Goal: Task Accomplishment & Management: Complete application form

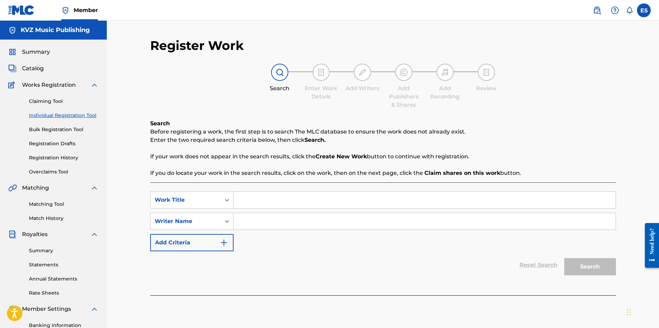
click at [57, 145] on link "Registration Drafts" at bounding box center [64, 143] width 70 height 7
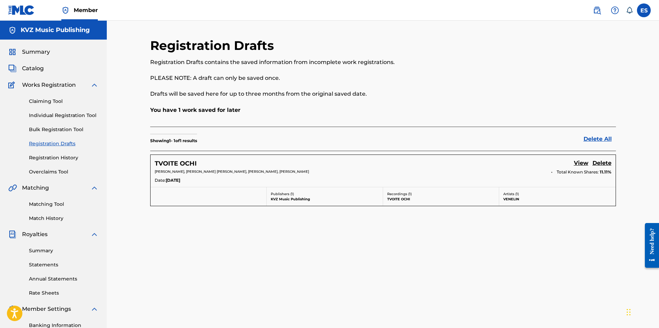
click at [178, 165] on h5 "TVOITE OCHI" at bounding box center [176, 164] width 42 height 8
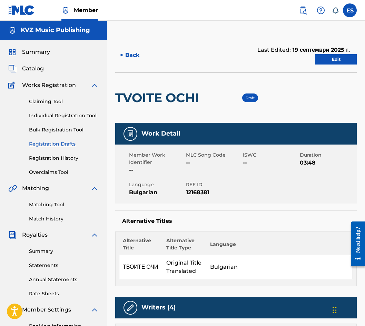
click at [322, 60] on link "Edit" at bounding box center [335, 59] width 41 height 10
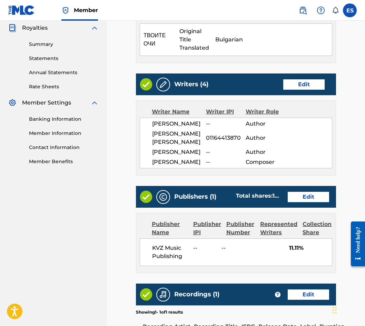
scroll to position [342, 0]
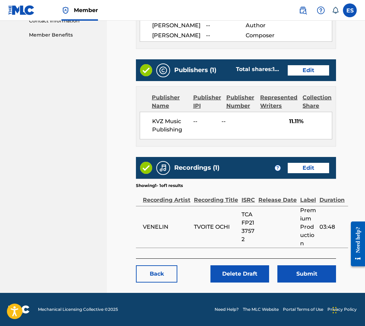
click at [296, 272] on button "Submit" at bounding box center [306, 273] width 59 height 17
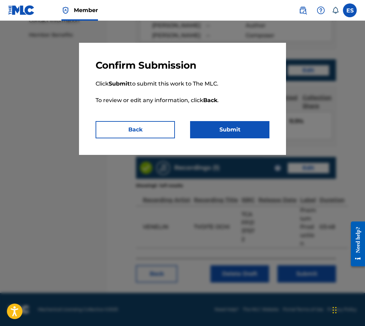
click at [242, 128] on button "Submit" at bounding box center [229, 129] width 79 height 17
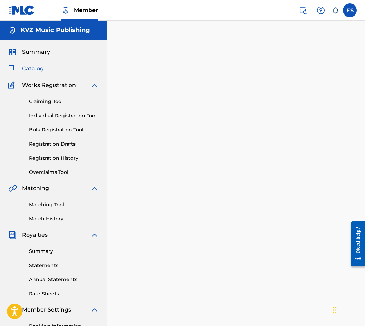
click at [41, 112] on link "Individual Registration Tool" at bounding box center [64, 115] width 70 height 7
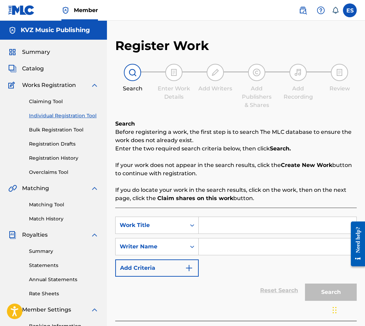
paste input "VRAG"
type input "VRAG"
click at [265, 244] on input "Search Form" at bounding box center [278, 246] width 158 height 17
click at [205, 225] on input "VRAG" at bounding box center [278, 225] width 158 height 17
click at [233, 247] on input "Search Form" at bounding box center [278, 246] width 158 height 17
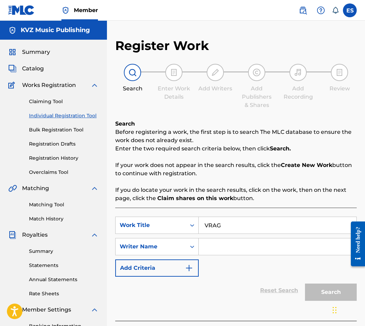
paste input "[PERSON_NAME]"
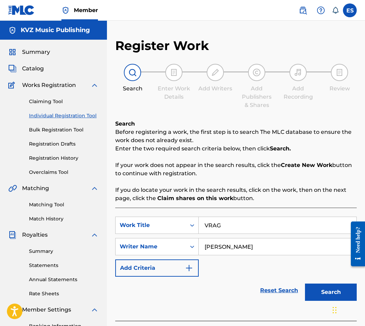
paste input "[PERSON_NAME]"
type input "[PERSON_NAME]"
click at [319, 293] on button "Search" at bounding box center [331, 291] width 52 height 17
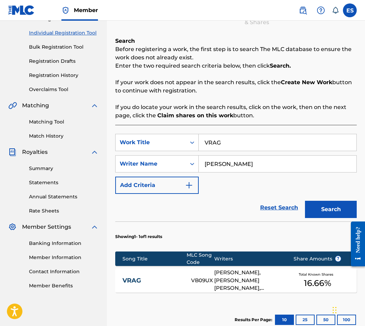
scroll to position [122, 0]
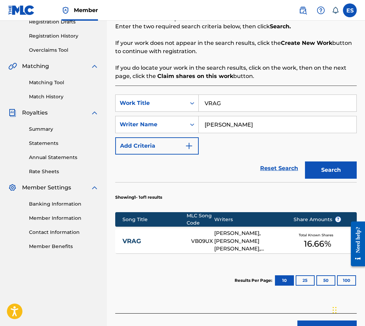
click at [164, 234] on div "VRAG VB09UX [PERSON_NAME], [PERSON_NAME] [PERSON_NAME], [PERSON_NAME] [PERSON_N…" at bounding box center [235, 241] width 241 height 24
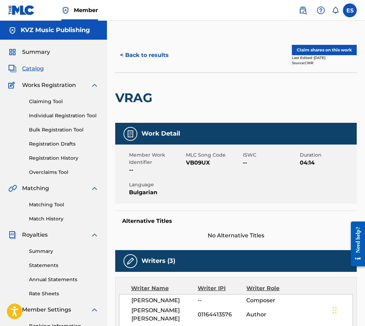
click at [116, 58] on button "< Back to results" at bounding box center [144, 55] width 58 height 17
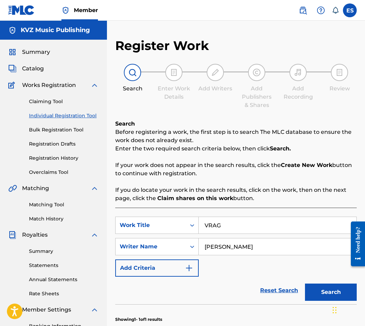
scroll to position [88, 0]
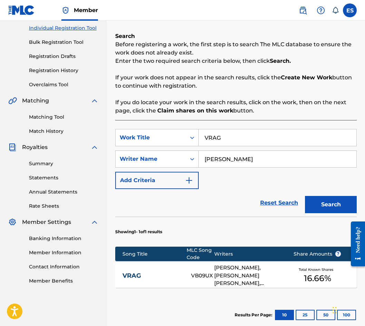
click at [222, 141] on input "VRAG" at bounding box center [278, 137] width 158 height 17
paste input "EDNA"
type input "VREDNA"
click at [333, 209] on button "Search" at bounding box center [331, 204] width 52 height 17
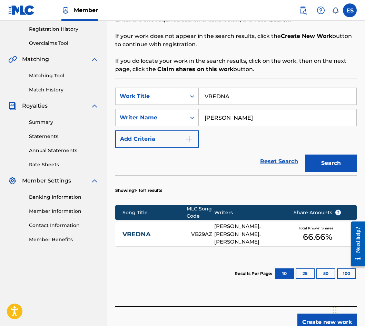
scroll to position [156, 0]
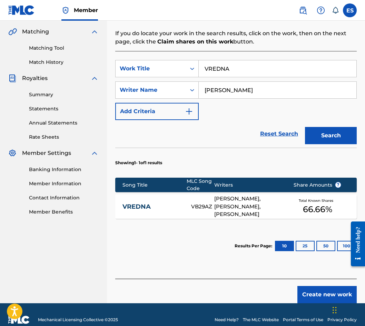
click at [162, 199] on div "VREDNA VB29AZ JORDANCO VASILKOSKI, [PERSON_NAME], [PERSON_NAME] Total Known Sha…" at bounding box center [235, 206] width 241 height 24
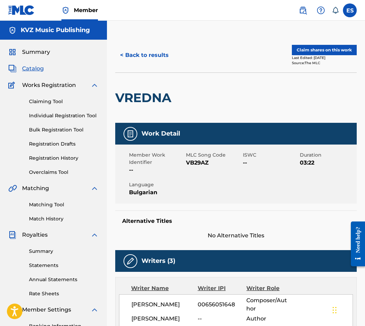
click at [127, 57] on button "< Back to results" at bounding box center [144, 55] width 58 height 17
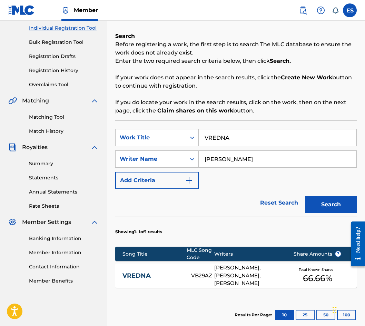
click at [203, 134] on input "VREDNA" at bounding box center [278, 137] width 158 height 17
paste input "NISHTO"
type input "NISHTO"
click at [331, 202] on button "Search" at bounding box center [331, 204] width 52 height 17
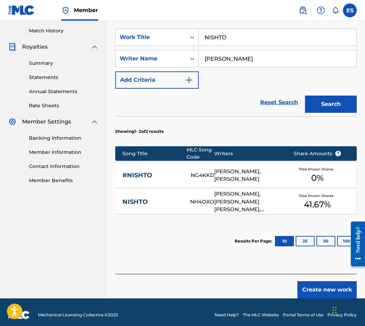
scroll to position [193, 0]
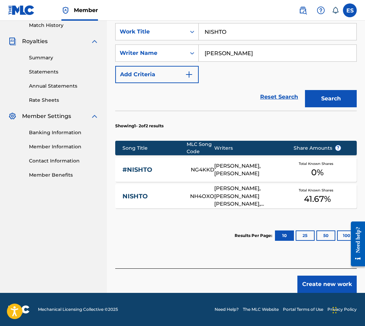
click at [168, 202] on div "NISHTO NH4OXO [PERSON_NAME], [PERSON_NAME] [PERSON_NAME], [PERSON_NAME] [PERSON…" at bounding box center [235, 196] width 241 height 24
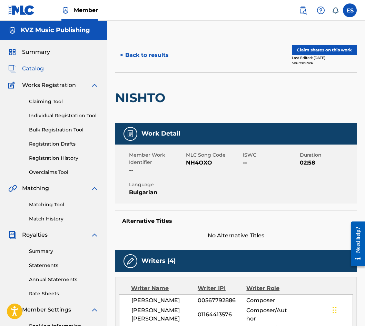
click at [134, 57] on button "< Back to results" at bounding box center [144, 55] width 58 height 17
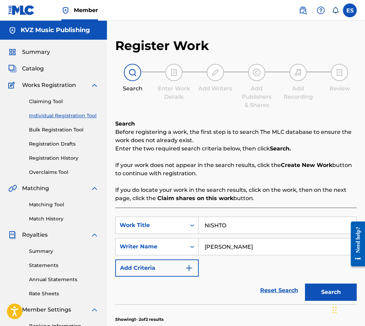
scroll to position [88, 0]
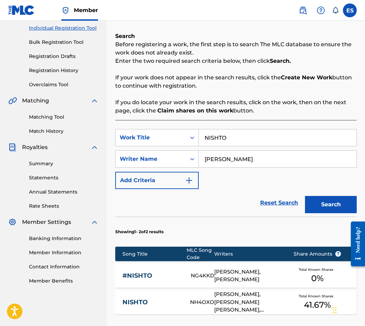
click at [221, 131] on input "NISHTO" at bounding box center [278, 137] width 158 height 17
paste input "ZVYAR SI"
type input "ZVYAR SI"
click at [314, 205] on button "Search" at bounding box center [331, 204] width 52 height 17
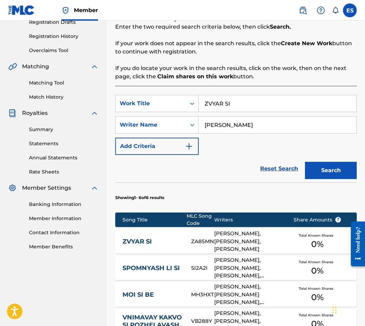
scroll to position [191, 0]
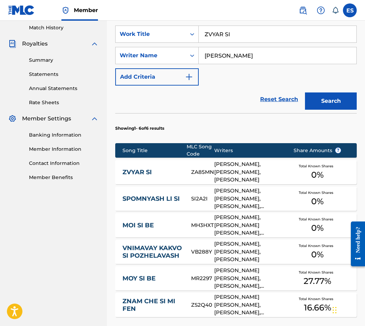
click at [142, 178] on div "ZVYAR SI ZA85MN [PERSON_NAME], [PERSON_NAME], [PERSON_NAME] Total Known Shares …" at bounding box center [235, 172] width 241 height 24
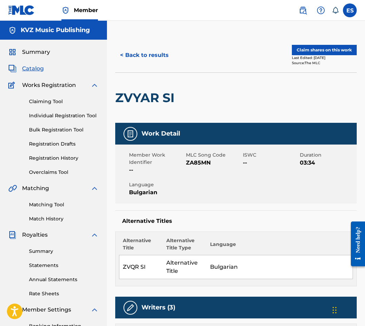
click at [132, 57] on button "< Back to results" at bounding box center [144, 55] width 58 height 17
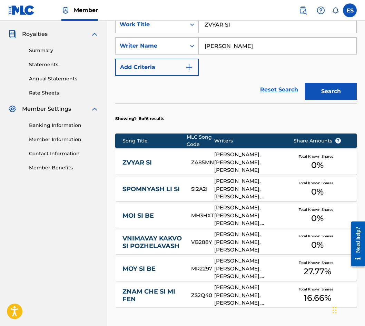
scroll to position [300, 0]
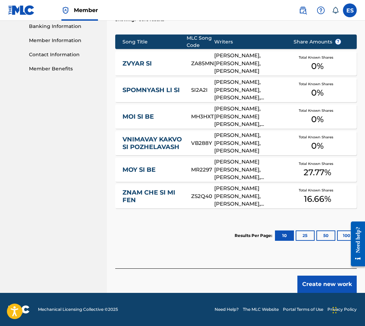
click at [140, 62] on link "ZVYAR SI" at bounding box center [151, 64] width 59 height 8
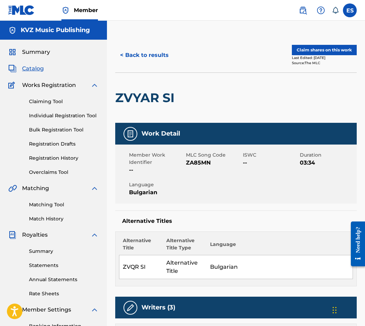
click at [139, 47] on button "< Back to results" at bounding box center [144, 55] width 58 height 17
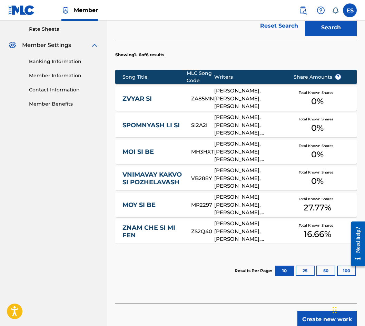
scroll to position [294, 0]
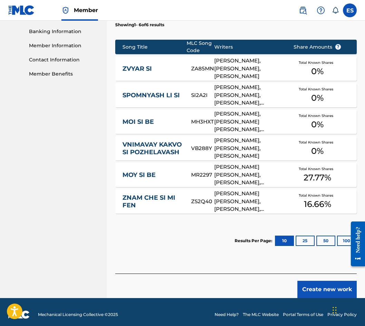
click at [319, 285] on button "Create new work" at bounding box center [326, 289] width 59 height 17
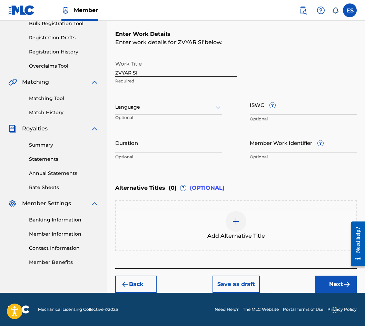
click at [164, 106] on div at bounding box center [168, 107] width 107 height 9
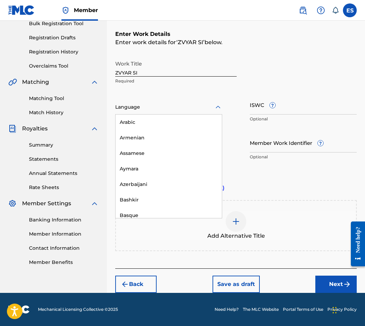
scroll to position [276, 0]
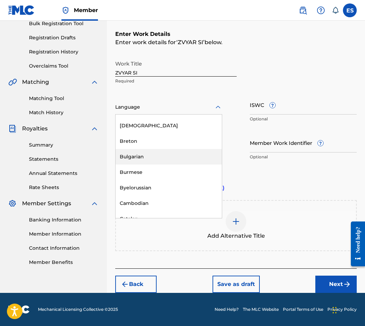
click at [161, 160] on div "Bulgarian" at bounding box center [168, 157] width 106 height 16
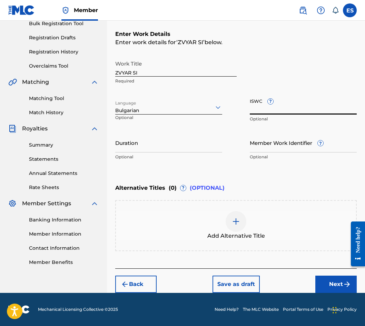
paste input "T3296816489"
type input "T3296816489"
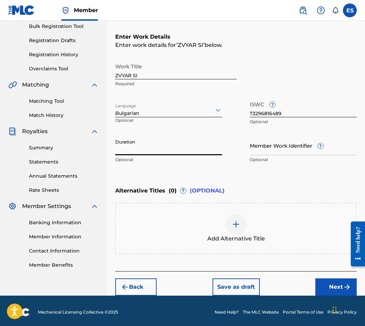
click at [148, 142] on input "Duration" at bounding box center [168, 145] width 107 height 20
type input "03:33"
click at [244, 235] on span "Add Alternative Title" at bounding box center [236, 238] width 58 height 8
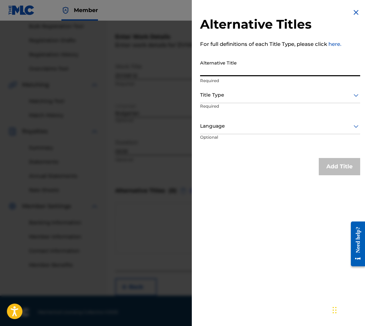
click at [255, 59] on input "Alternative Title" at bounding box center [280, 67] width 160 height 20
type input "з"
click at [215, 67] on input "ЗВЯРСИ" at bounding box center [280, 67] width 160 height 20
click at [212, 70] on input "ЗВЯРСИ" at bounding box center [280, 67] width 160 height 20
type input "ЗВЯР СИ"
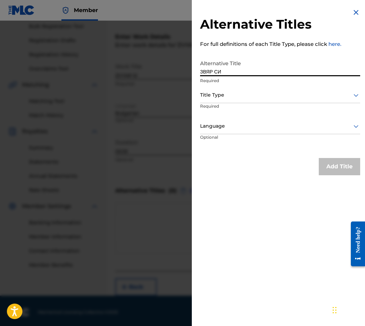
click at [227, 95] on div at bounding box center [280, 95] width 160 height 9
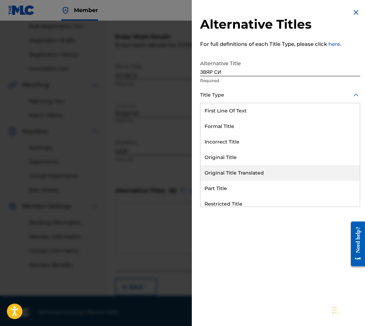
click at [249, 165] on div "Original Title Translated" at bounding box center [279, 173] width 159 height 16
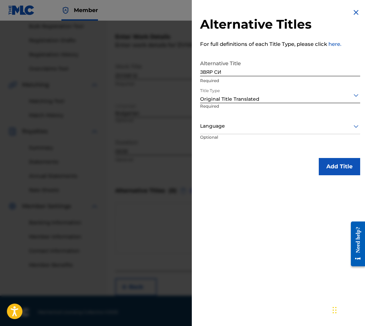
click at [233, 127] on div at bounding box center [280, 126] width 160 height 9
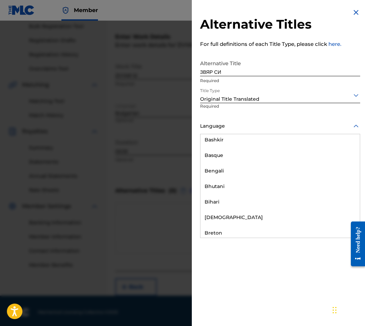
scroll to position [276, 0]
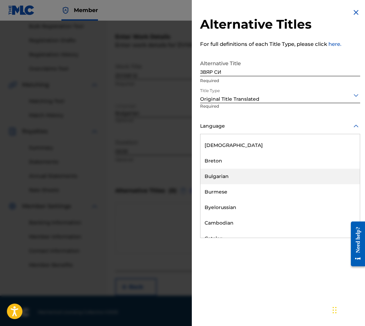
click at [243, 171] on div "Bulgarian" at bounding box center [279, 177] width 159 height 16
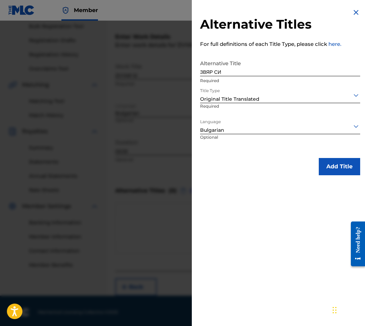
click at [347, 167] on button "Add Title" at bounding box center [339, 166] width 41 height 17
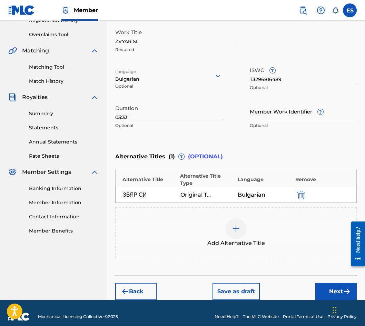
click at [335, 283] on button "Next" at bounding box center [335, 291] width 41 height 17
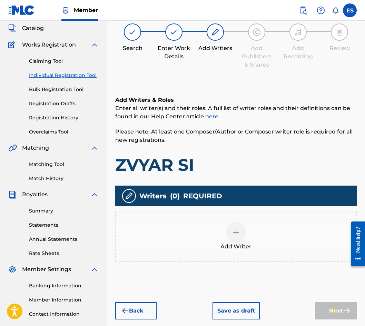
scroll to position [31, 0]
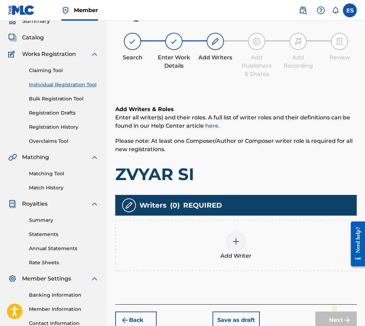
click at [246, 242] on div "Add Writer" at bounding box center [236, 245] width 240 height 29
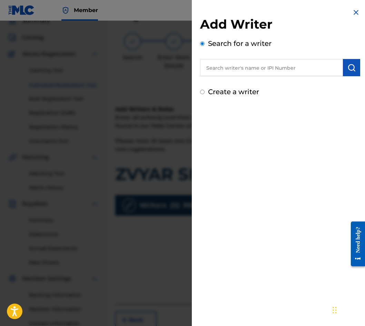
paste input "00656051746"
type input "00656051746"
click at [346, 73] on button "submit" at bounding box center [351, 67] width 17 height 17
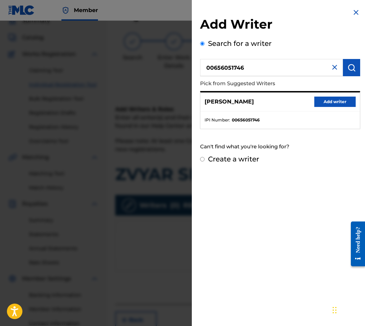
click at [326, 95] on div "[PERSON_NAME] Add writer" at bounding box center [279, 101] width 159 height 19
click at [330, 98] on button "Add writer" at bounding box center [334, 102] width 41 height 10
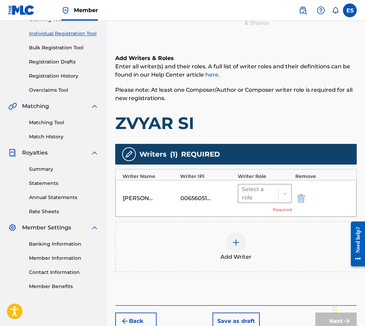
scroll to position [119, 0]
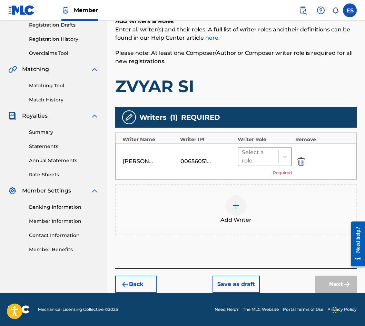
click at [257, 152] on div at bounding box center [258, 157] width 33 height 10
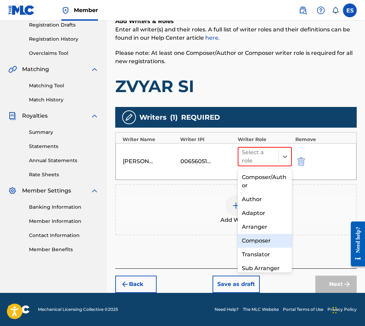
click at [279, 235] on div "Composer" at bounding box center [264, 241] width 54 height 14
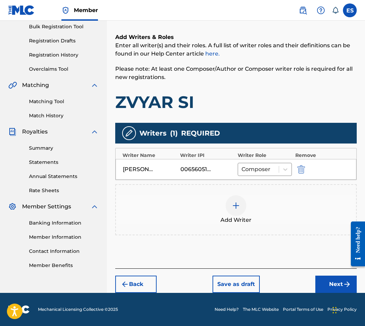
scroll to position [103, 0]
click at [237, 195] on div at bounding box center [235, 205] width 21 height 21
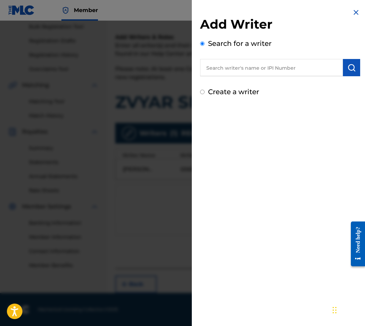
click at [221, 92] on label "Create a writer" at bounding box center [233, 92] width 51 height 8
radio input "true"
click at [204, 92] on input "Create a writer" at bounding box center [202, 92] width 4 height 4
radio input "false"
radio input "true"
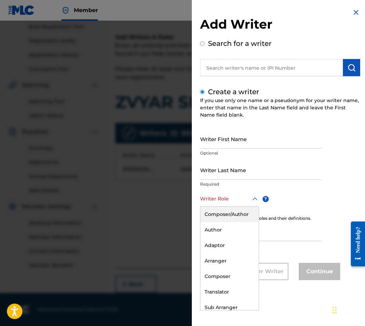
drag, startPoint x: 223, startPoint y: 194, endPoint x: 222, endPoint y: 203, distance: 9.3
click at [223, 194] on div at bounding box center [229, 198] width 59 height 9
click at [225, 269] on div "Composer" at bounding box center [229, 277] width 58 height 16
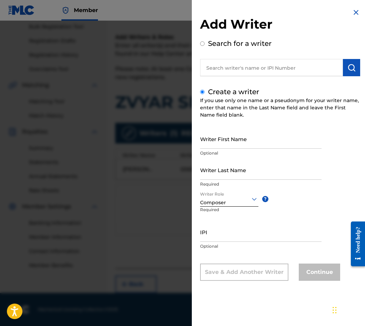
click at [221, 202] on div at bounding box center [229, 198] width 58 height 9
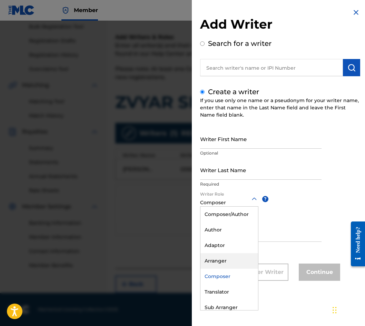
click at [218, 255] on div "Arranger" at bounding box center [229, 261] width 58 height 16
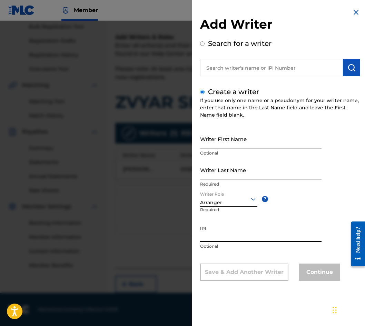
paste input "00656051746"
type input "00656051746"
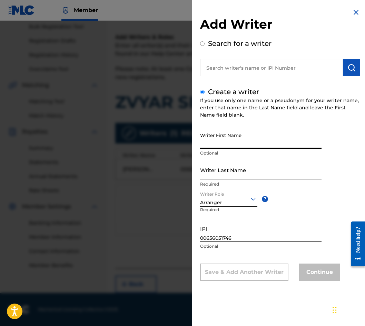
paste input "JORDANCHO"
type input "JORDANCHO"
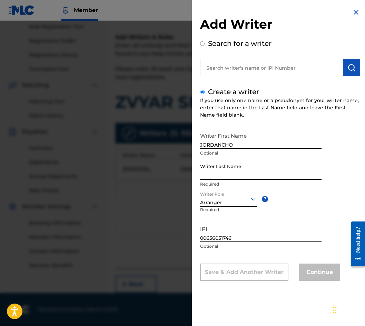
paste input "VASILKOSKI"
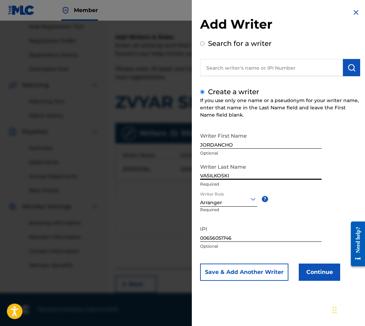
type input "VASILKOSKI"
click at [319, 267] on button "Continue" at bounding box center [319, 271] width 41 height 17
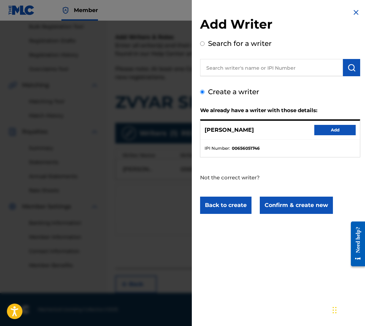
drag, startPoint x: 342, startPoint y: 135, endPoint x: 340, endPoint y: 127, distance: 9.1
click at [342, 135] on div "[PERSON_NAME] Add" at bounding box center [279, 130] width 159 height 19
click at [340, 127] on button "Add" at bounding box center [334, 130] width 41 height 10
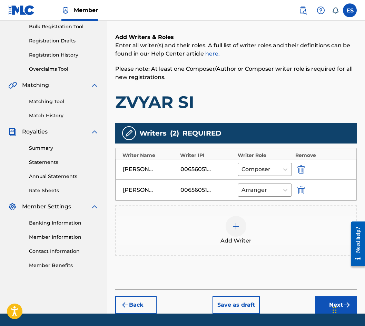
click at [249, 223] on div "Add Writer" at bounding box center [236, 230] width 240 height 29
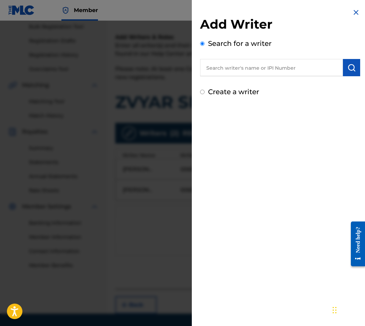
drag, startPoint x: 315, startPoint y: 83, endPoint x: 309, endPoint y: 75, distance: 10.3
drag, startPoint x: 309, startPoint y: 75, endPoint x: 299, endPoint y: 70, distance: 11.1
paste input "01184733833"
click at [340, 74] on input "01184733833" at bounding box center [271, 67] width 143 height 17
type input "01184733833"
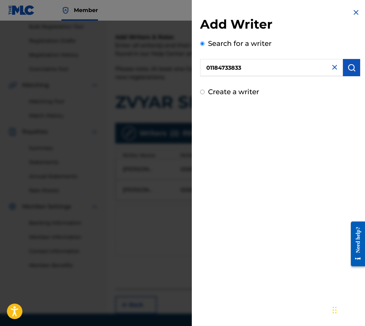
click at [354, 67] on button "submit" at bounding box center [351, 67] width 17 height 17
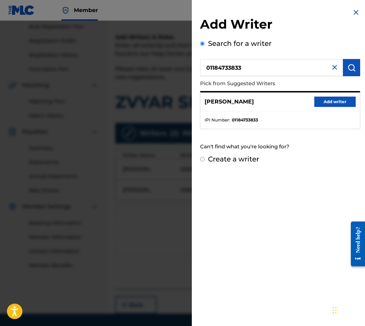
click at [330, 97] on button "Add writer" at bounding box center [334, 102] width 41 height 10
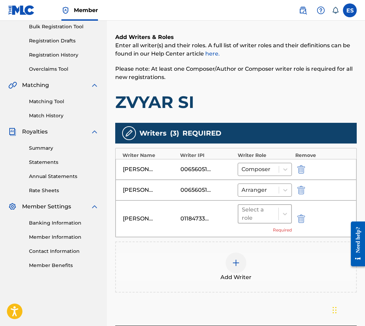
click at [246, 213] on div at bounding box center [258, 214] width 33 height 10
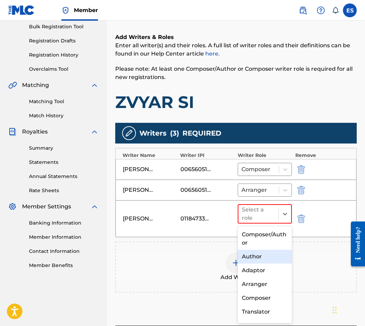
click at [255, 255] on div "Author" at bounding box center [264, 257] width 54 height 14
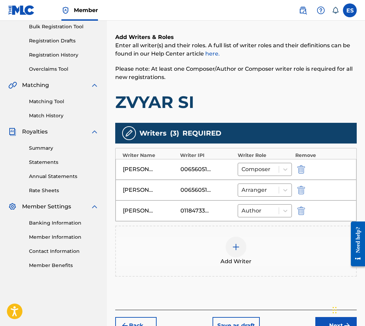
click at [244, 241] on div at bounding box center [235, 246] width 21 height 21
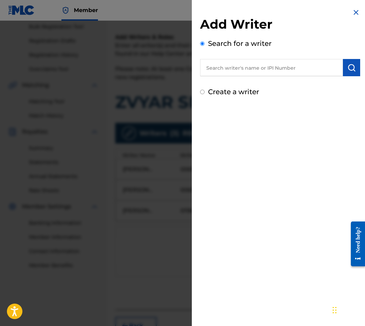
paste input "01164413870"
type input "01164413870"
click at [347, 67] on img "submit" at bounding box center [351, 67] width 8 height 8
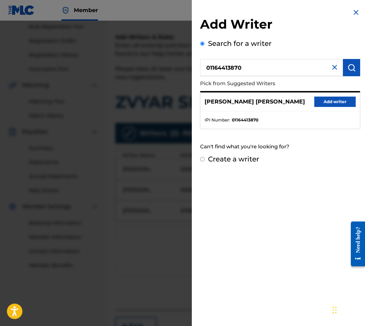
click at [331, 104] on button "Add writer" at bounding box center [334, 102] width 41 height 10
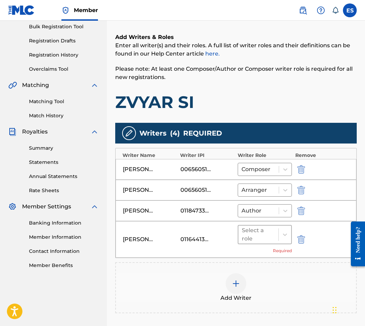
click at [273, 236] on div at bounding box center [258, 235] width 33 height 10
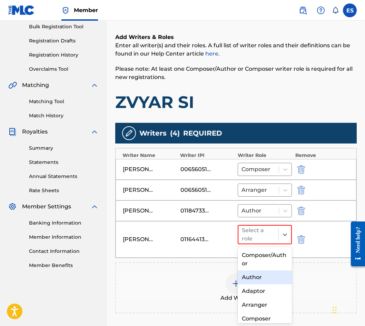
click at [260, 273] on div "Author" at bounding box center [264, 277] width 54 height 14
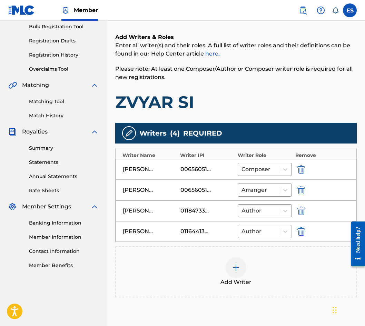
scroll to position [165, 0]
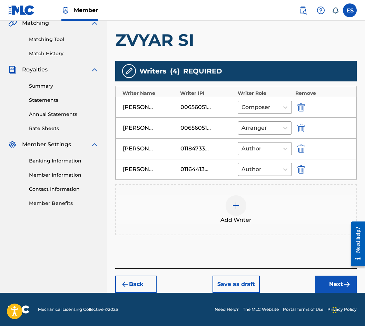
click at [330, 288] on button "Next" at bounding box center [335, 283] width 41 height 17
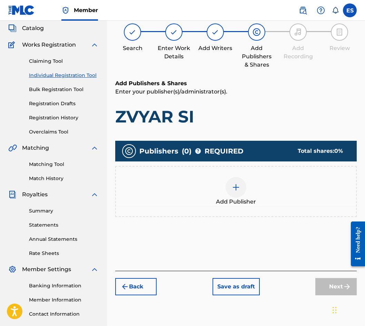
scroll to position [31, 0]
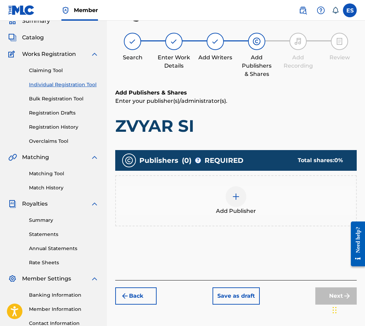
click at [252, 204] on div "Add Publisher" at bounding box center [236, 200] width 240 height 29
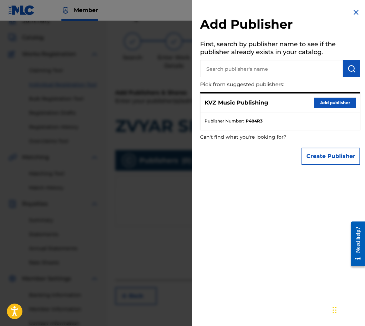
click at [320, 94] on div "KVZ Music Publishing Add publisher" at bounding box center [279, 102] width 159 height 19
click at [320, 101] on button "Add publisher" at bounding box center [334, 103] width 41 height 10
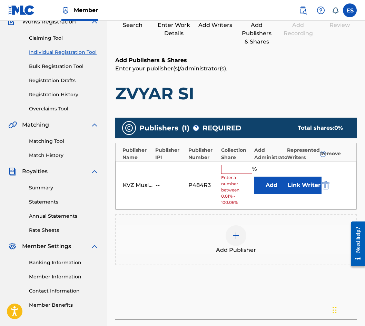
scroll to position [114, 0]
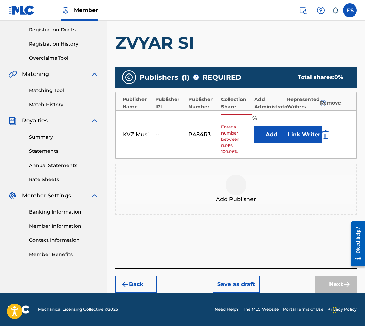
click at [239, 120] on input "text" at bounding box center [236, 118] width 31 height 9
type input "83.33"
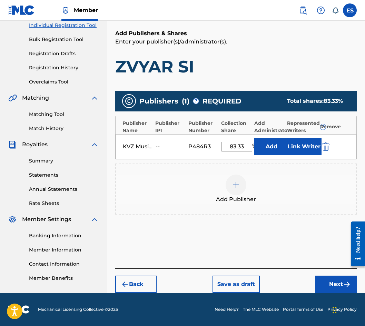
click at [329, 276] on button "Next" at bounding box center [335, 283] width 41 height 17
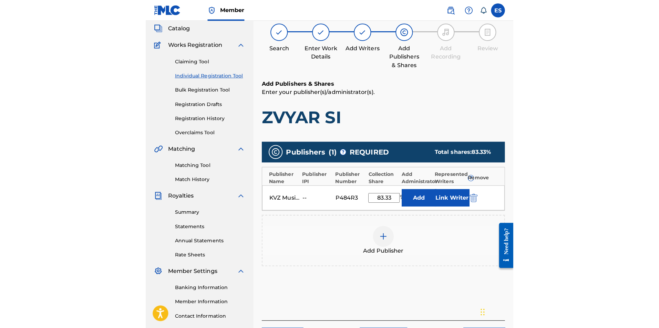
scroll to position [31, 0]
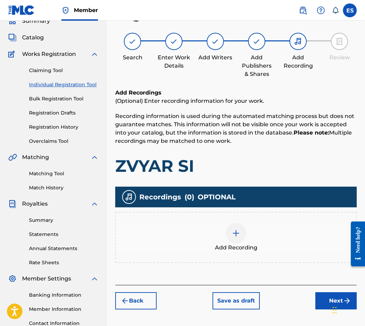
click at [261, 237] on div "Add Recording" at bounding box center [236, 237] width 240 height 29
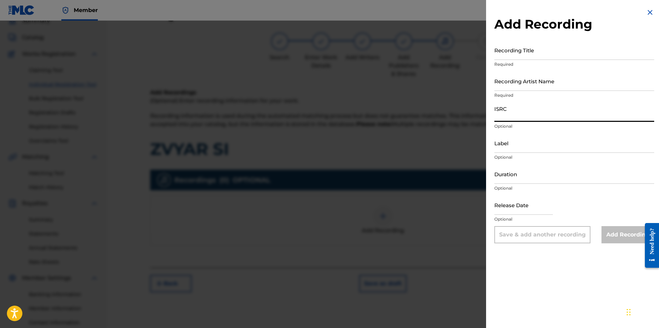
paste input "BGA261579204"
type input "BGA261579204"
drag, startPoint x: 535, startPoint y: 136, endPoint x: 536, endPoint y: 144, distance: 8.1
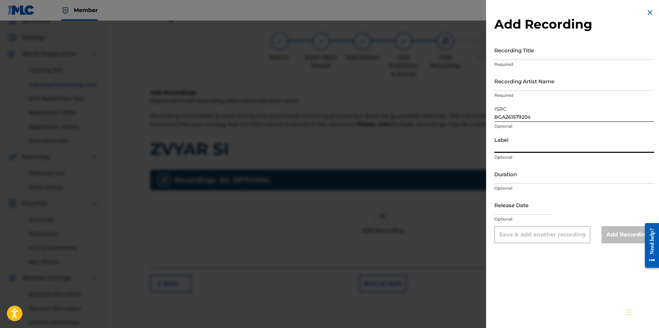
paste input "HIT Music"
type input "HIT Music"
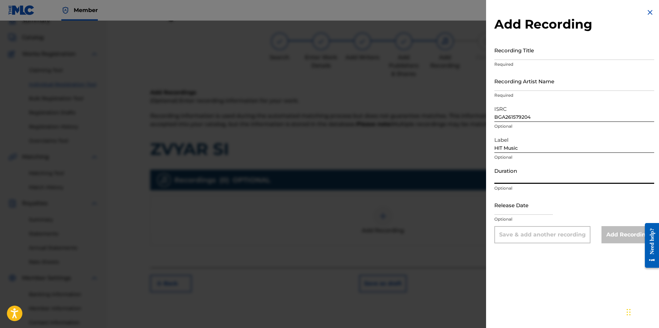
click at [524, 180] on input "Duration" at bounding box center [575, 174] width 160 height 20
type input "03:31"
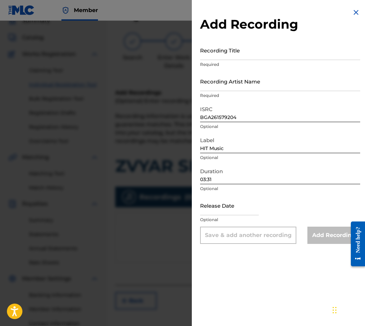
drag, startPoint x: 252, startPoint y: 42, endPoint x: 226, endPoint y: 62, distance: 32.9
drag, startPoint x: 226, startPoint y: 62, endPoint x: 221, endPoint y: 47, distance: 15.6
paste input "ZVYAR SI"
type input "ZVYAR SI"
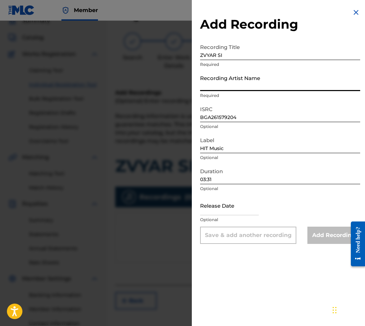
paste input "[DEMOGRAPHIC_DATA]"
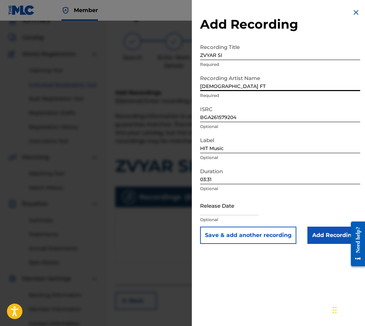
paste input "PRESLAVA"
click at [230, 85] on input "[PERSON_NAME]" at bounding box center [280, 81] width 160 height 20
click at [234, 87] on input "[PERSON_NAME]" at bounding box center [280, 81] width 160 height 20
click at [233, 84] on input "[PERSON_NAME] FT PRESLAVA" at bounding box center [280, 81] width 160 height 20
type input "[DEMOGRAPHIC_DATA] FT. [GEOGRAPHIC_DATA]"
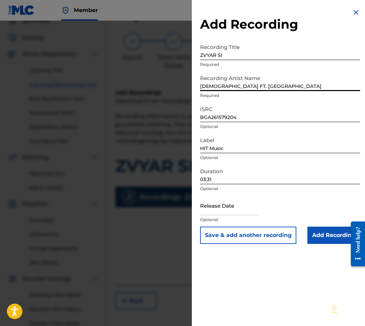
click at [316, 106] on input "BGA261579204" at bounding box center [280, 112] width 160 height 20
click at [334, 240] on input "Add Recording" at bounding box center [333, 234] width 53 height 17
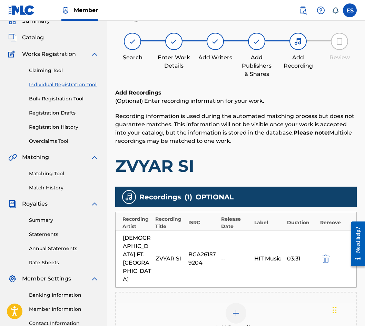
click at [289, 303] on div "Add Recording" at bounding box center [236, 317] width 240 height 29
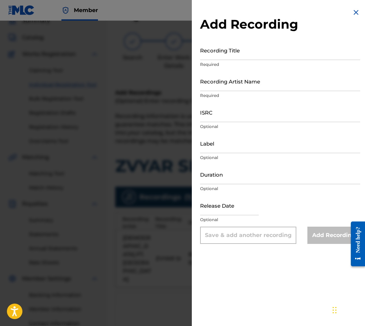
click at [275, 173] on input "Duration" at bounding box center [280, 174] width 160 height 20
type input "03:31"
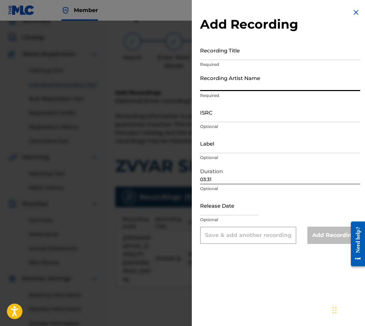
paste input "PRESLAVA"
click at [201, 84] on input "PRESLAVA" at bounding box center [280, 81] width 160 height 20
paste input "[DEMOGRAPHIC_DATA]"
type input "[DEMOGRAPHIC_DATA] FT. [GEOGRAPHIC_DATA]"
drag, startPoint x: 235, startPoint y: 74, endPoint x: 236, endPoint y: 69, distance: 5.5
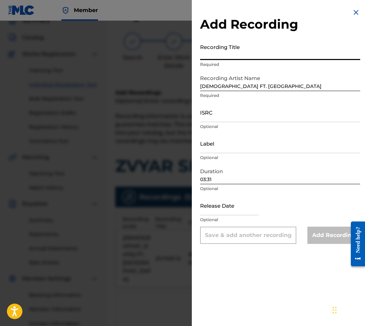
drag, startPoint x: 236, startPoint y: 69, endPoint x: 226, endPoint y: 54, distance: 17.2
paste input "ZVYAR SI"
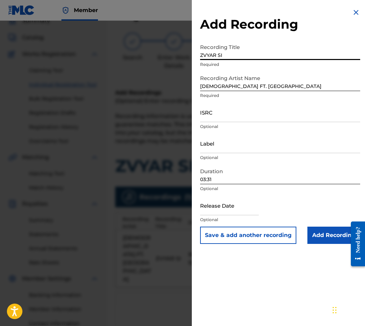
type input "ZVYAR SI"
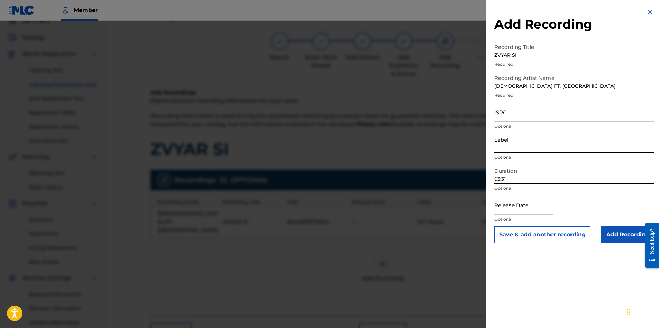
paste input "Hit Mix Music by Yellowcake, Inc."
type input "Hit Mix Music by Yellowcake, Inc."
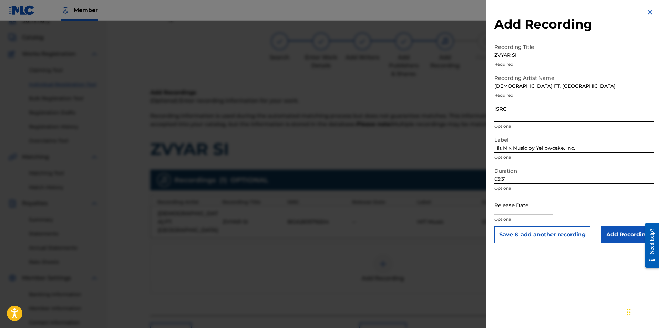
paste input "BGA261579204"
type input "BGA261579204"
click at [619, 229] on input "Add Recording" at bounding box center [628, 234] width 53 height 17
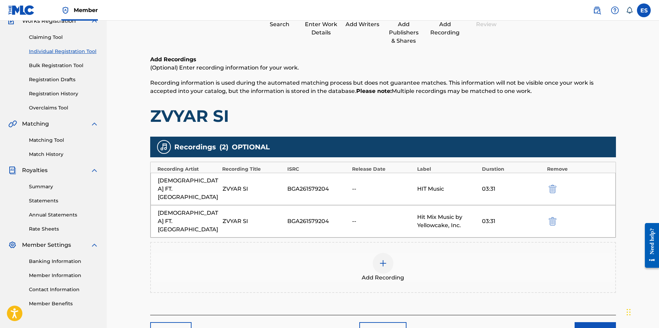
scroll to position [92, 0]
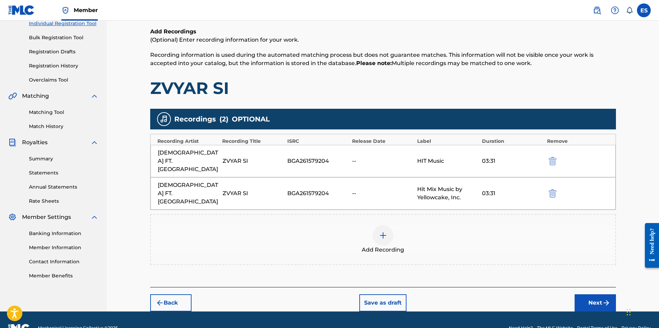
click at [171, 295] on button "Back" at bounding box center [170, 303] width 41 height 17
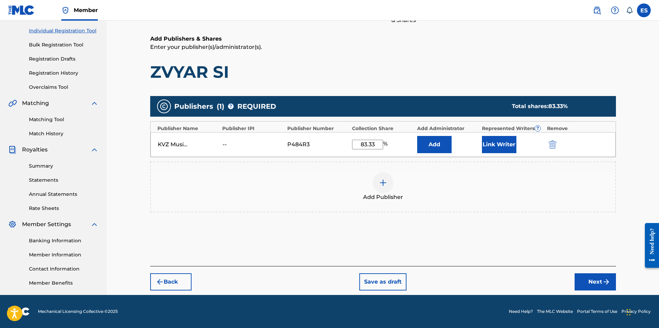
scroll to position [85, 0]
click at [178, 281] on button "Back" at bounding box center [170, 282] width 41 height 17
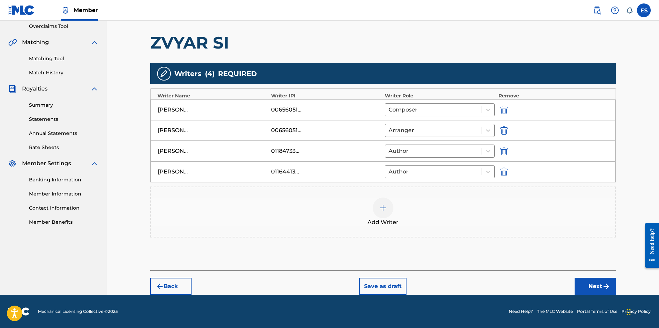
click at [178, 281] on button "Back" at bounding box center [170, 286] width 41 height 17
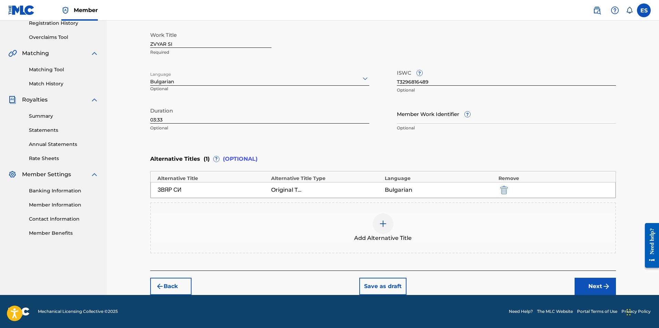
scroll to position [135, 0]
click at [179, 115] on input "03:33" at bounding box center [259, 114] width 219 height 20
type input "03:31"
click at [584, 291] on button "Next" at bounding box center [595, 286] width 41 height 17
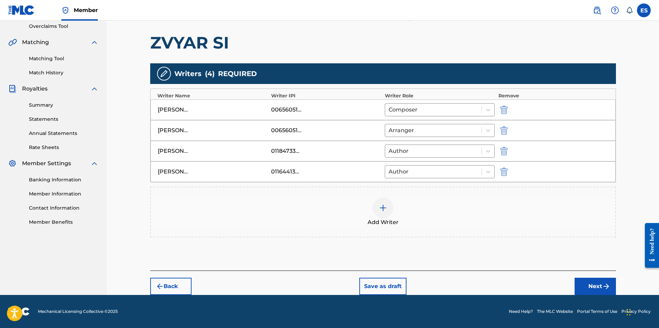
click at [588, 290] on button "Next" at bounding box center [595, 286] width 41 height 17
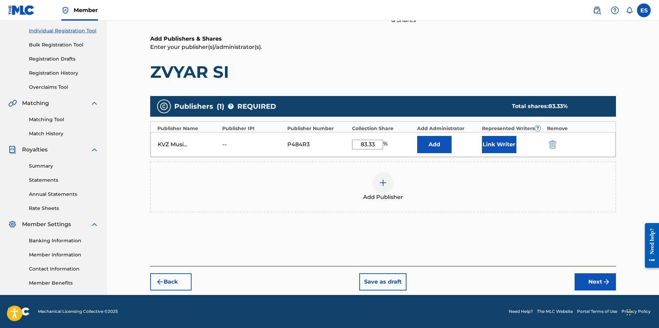
click at [594, 287] on button "Next" at bounding box center [595, 282] width 41 height 17
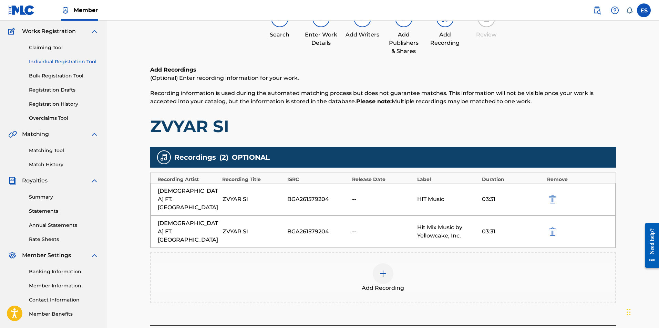
scroll to position [92, 0]
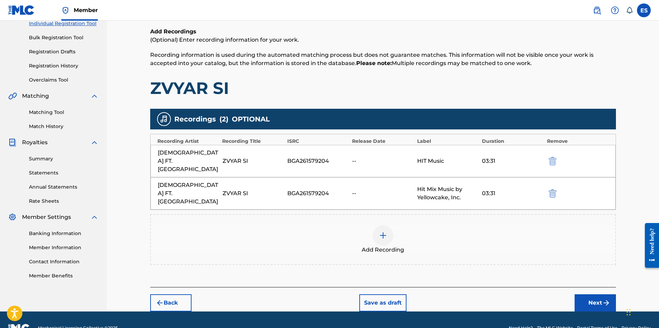
click at [584, 295] on button "Next" at bounding box center [595, 303] width 41 height 17
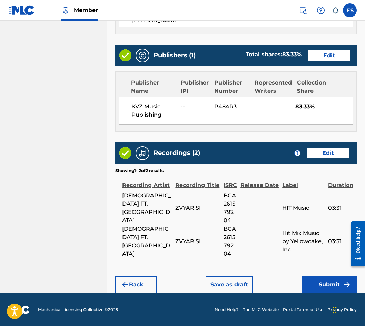
scroll to position [444, 0]
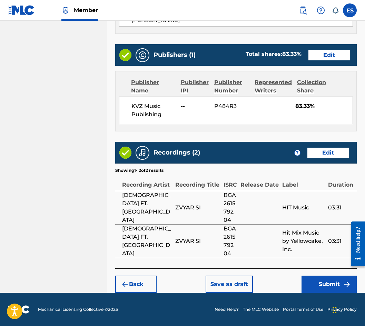
click at [315, 285] on button "Submit" at bounding box center [328, 283] width 55 height 17
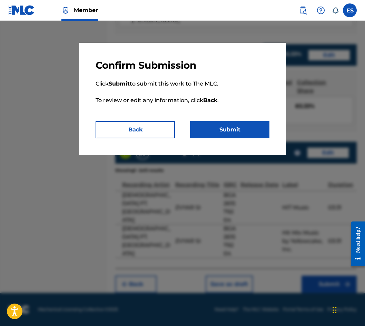
click at [231, 129] on button "Submit" at bounding box center [229, 129] width 79 height 17
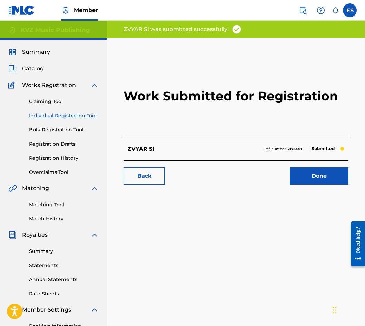
click at [48, 117] on link "Individual Registration Tool" at bounding box center [64, 115] width 70 height 7
